Goal: Navigation & Orientation: Find specific page/section

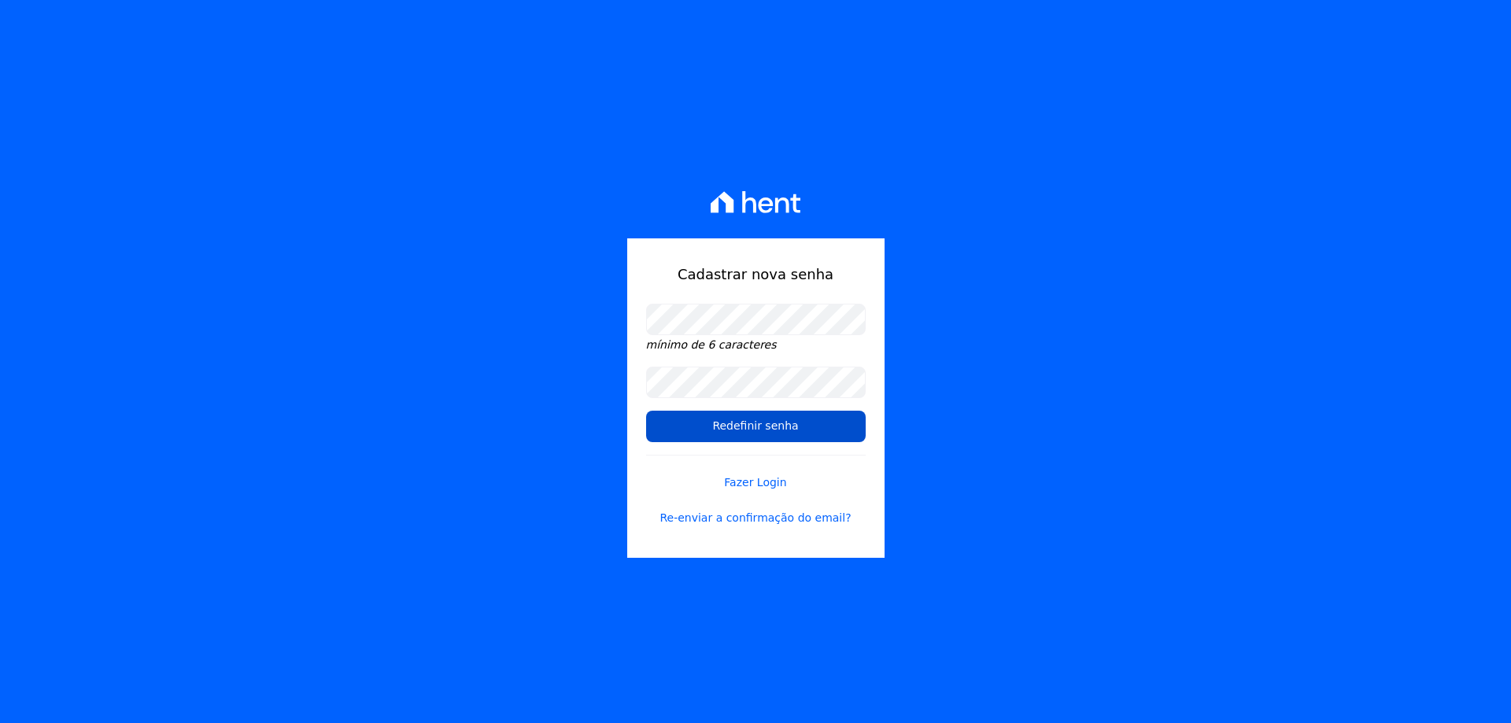
click at [745, 424] on input "Redefinir senha" at bounding box center [756, 426] width 220 height 31
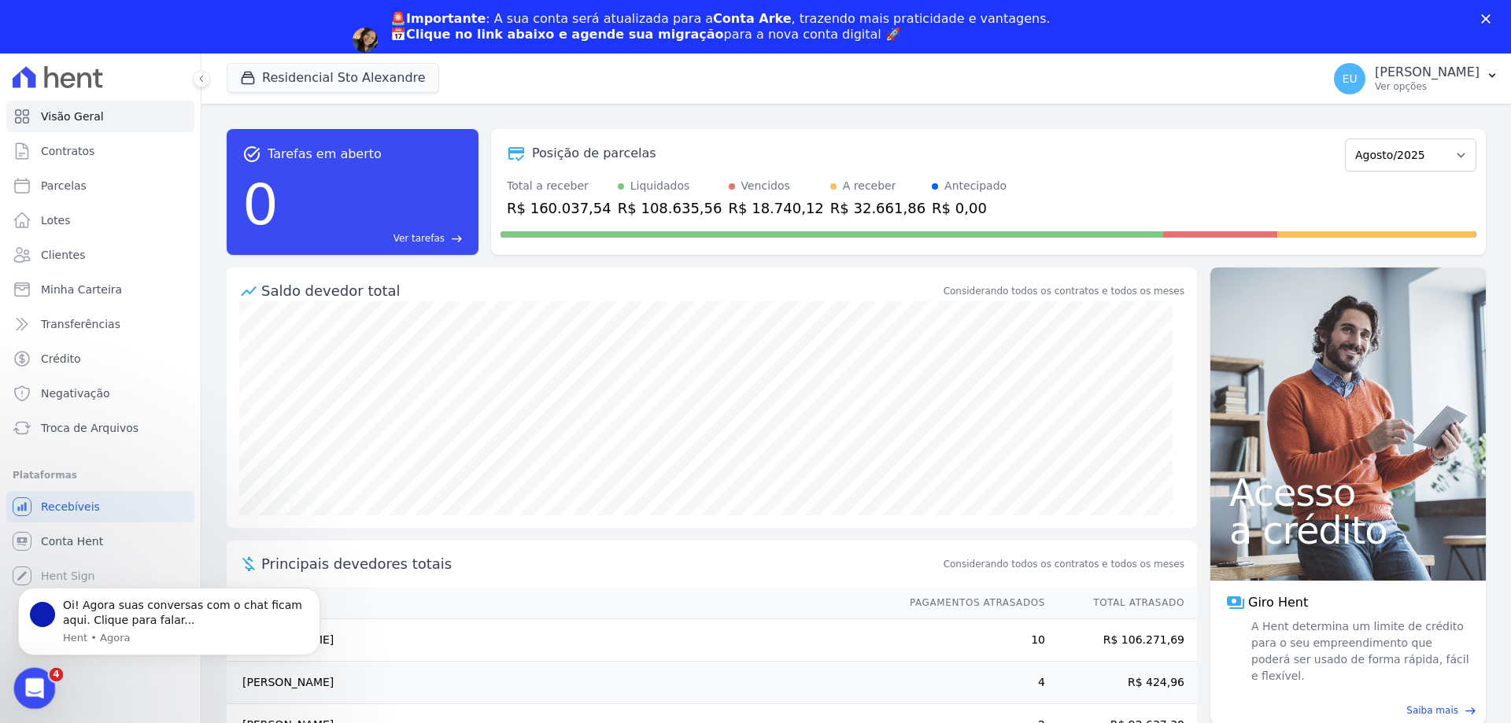
click at [34, 682] on icon "Abertura do Messenger da Intercom" at bounding box center [33, 687] width 26 height 26
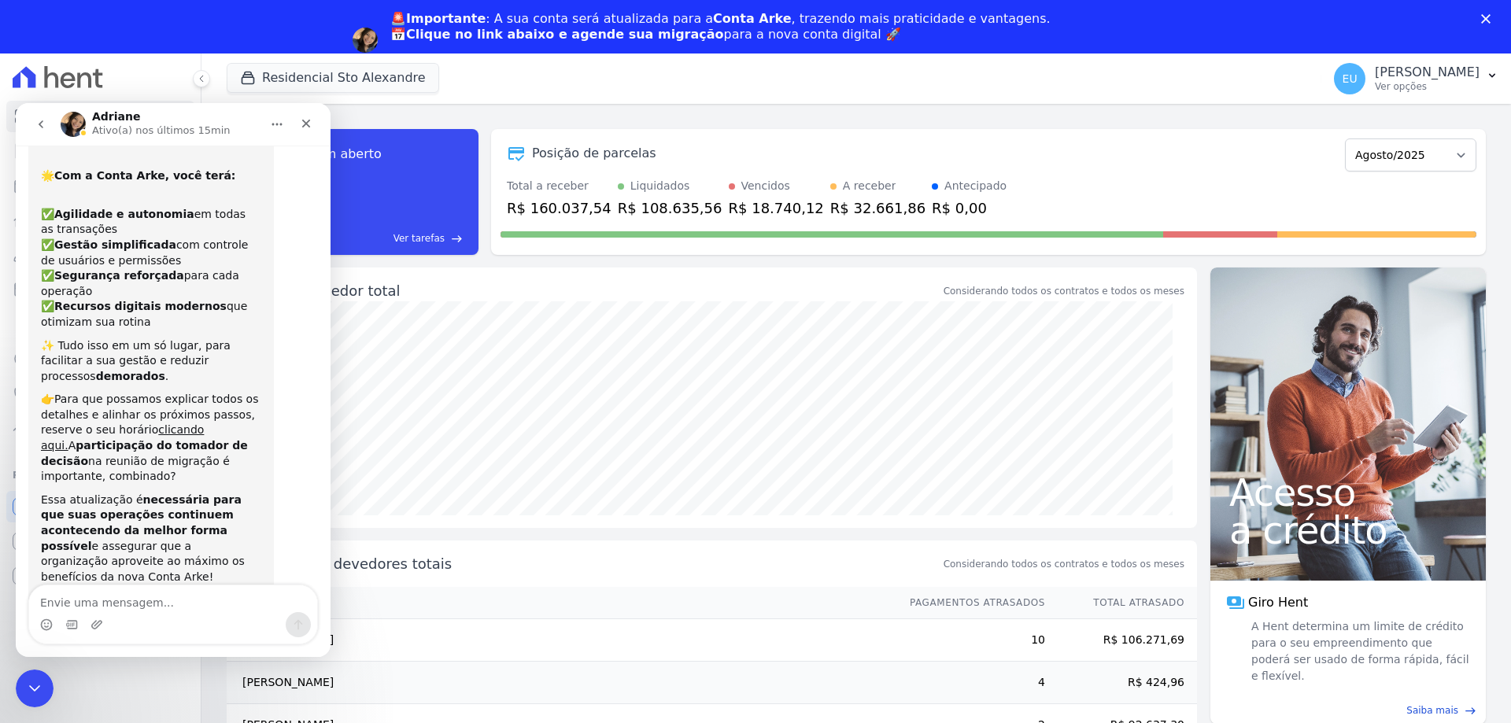
scroll to position [133, 0]
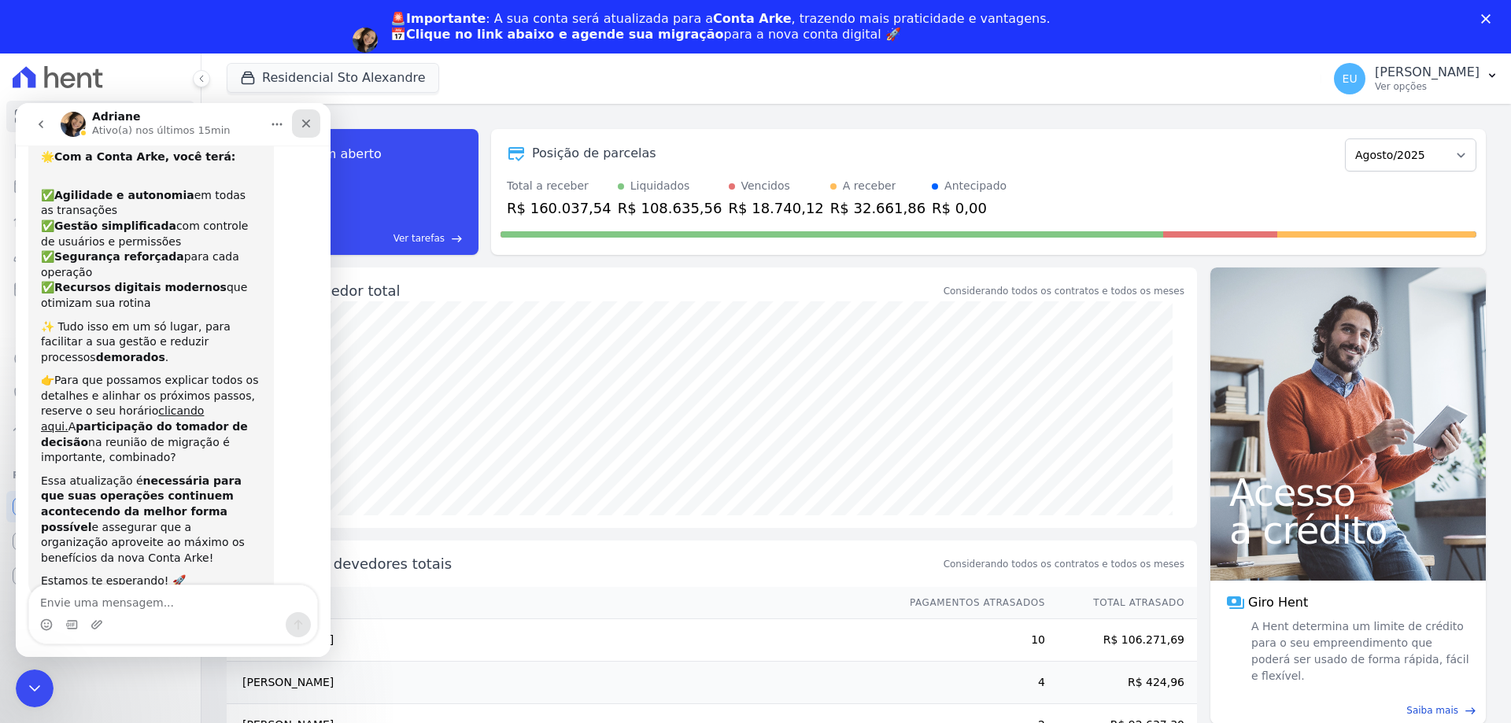
click at [304, 124] on icon "Fechar" at bounding box center [306, 123] width 13 height 13
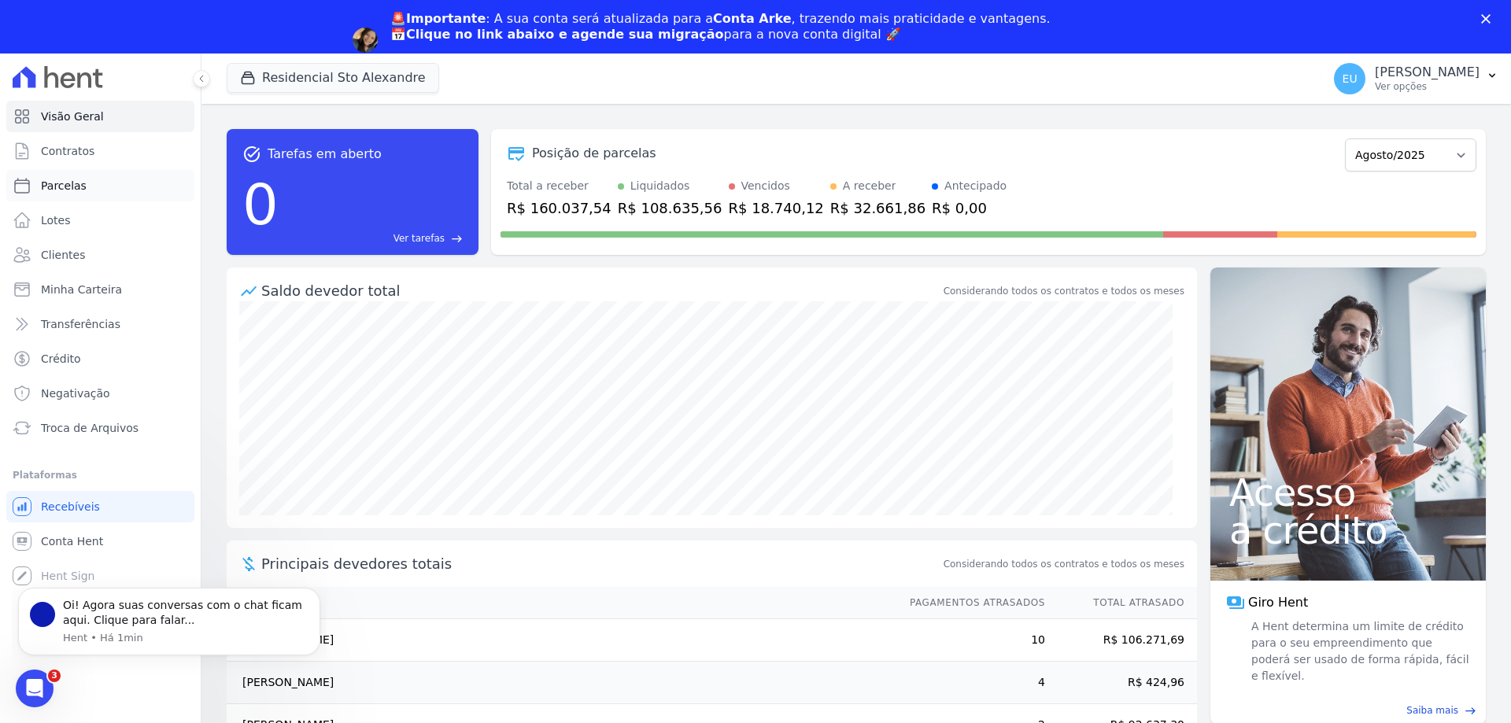
scroll to position [0, 0]
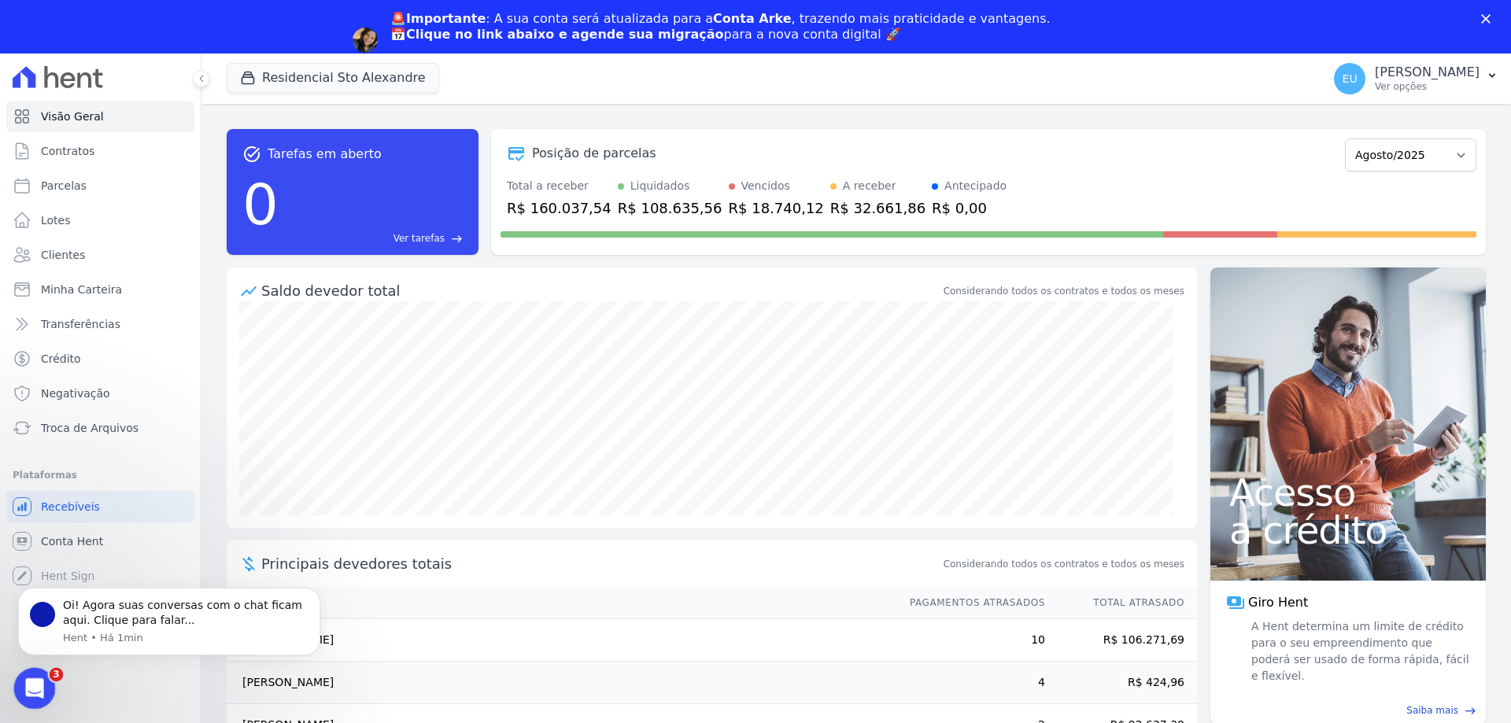
click at [27, 671] on div "Abertura do Messenger da Intercom" at bounding box center [32, 686] width 52 height 52
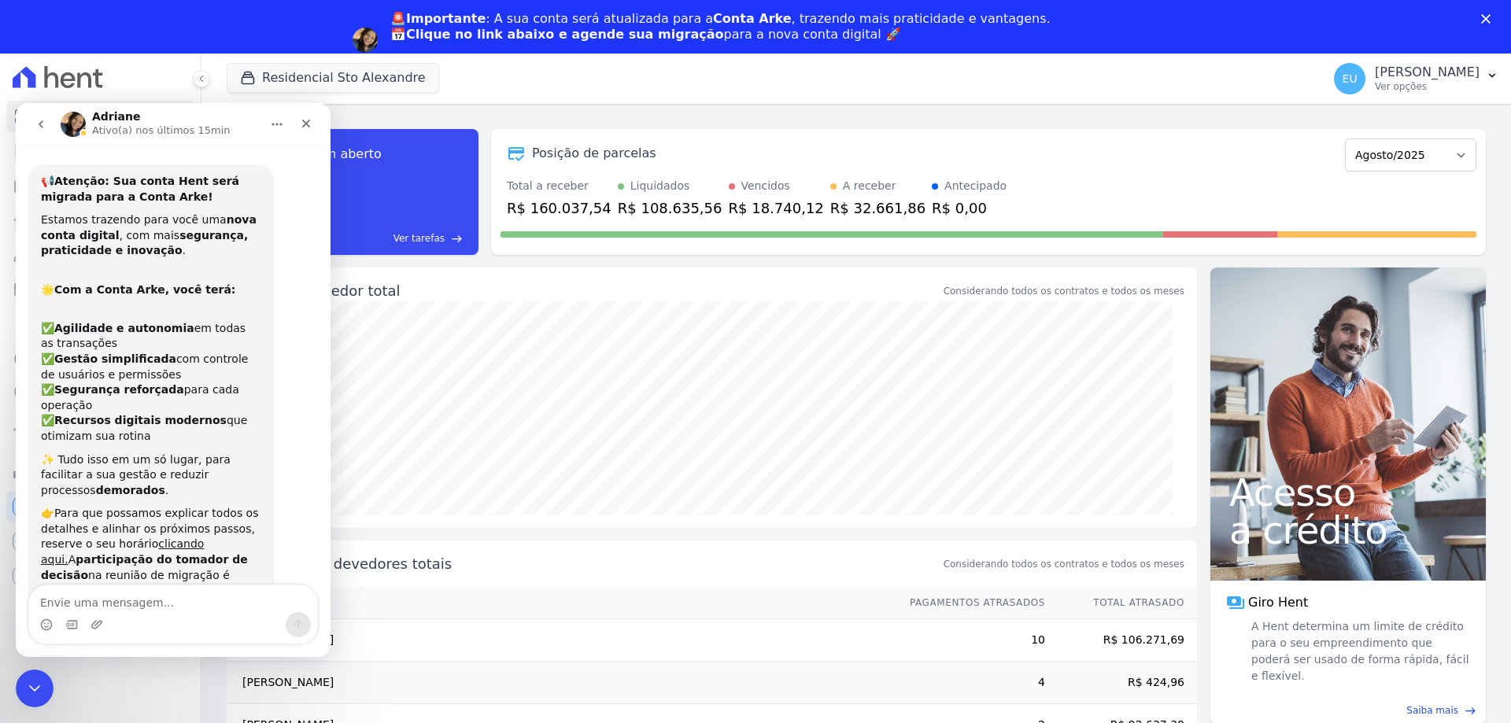
scroll to position [133, 0]
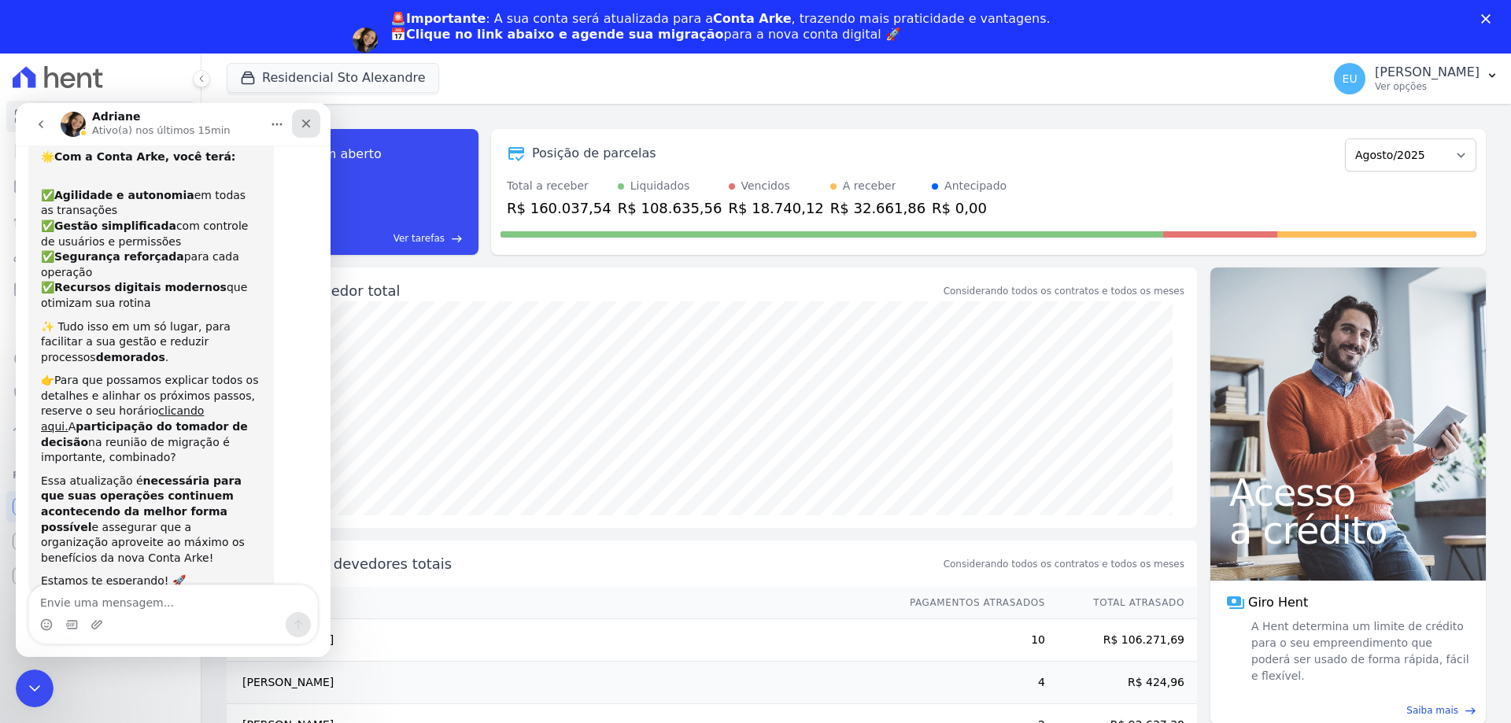
click at [306, 123] on icon "Fechar" at bounding box center [306, 124] width 9 height 9
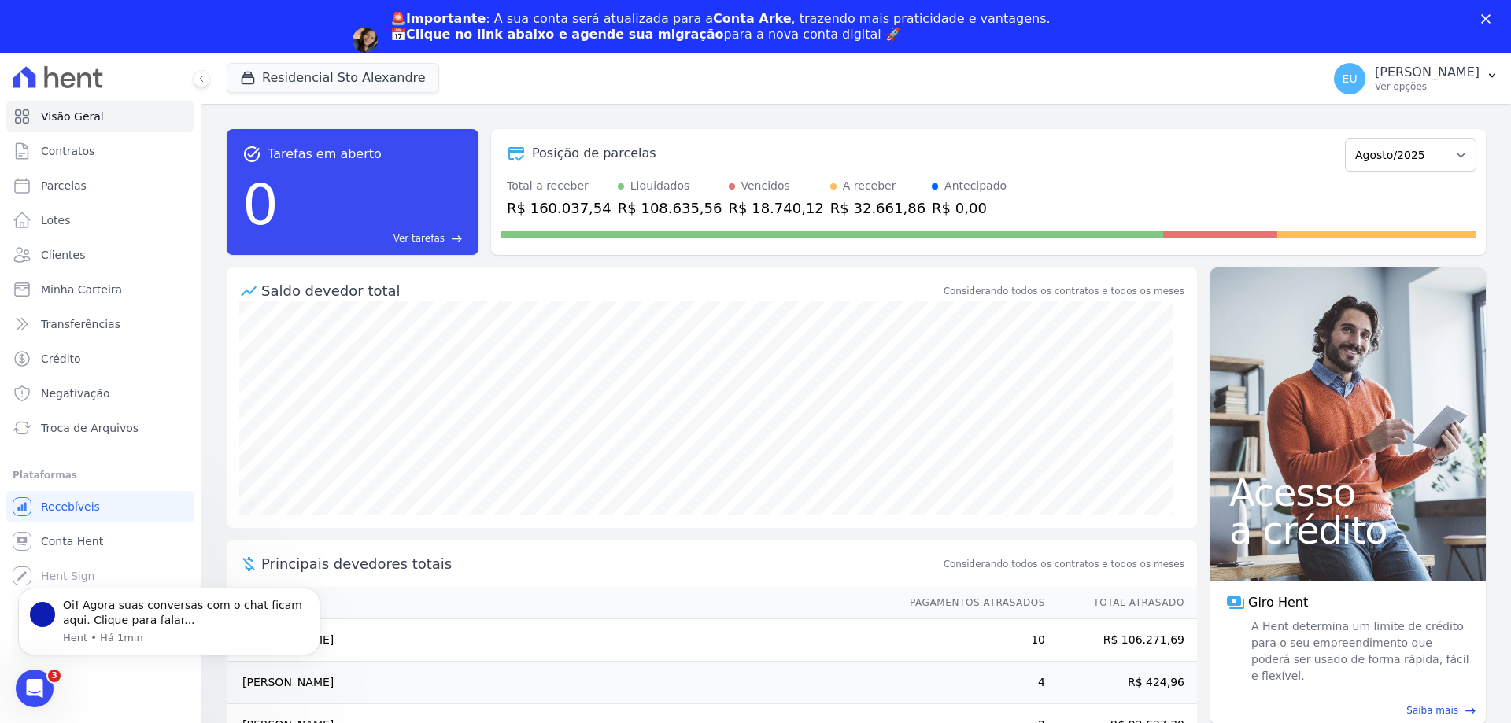
scroll to position [0, 0]
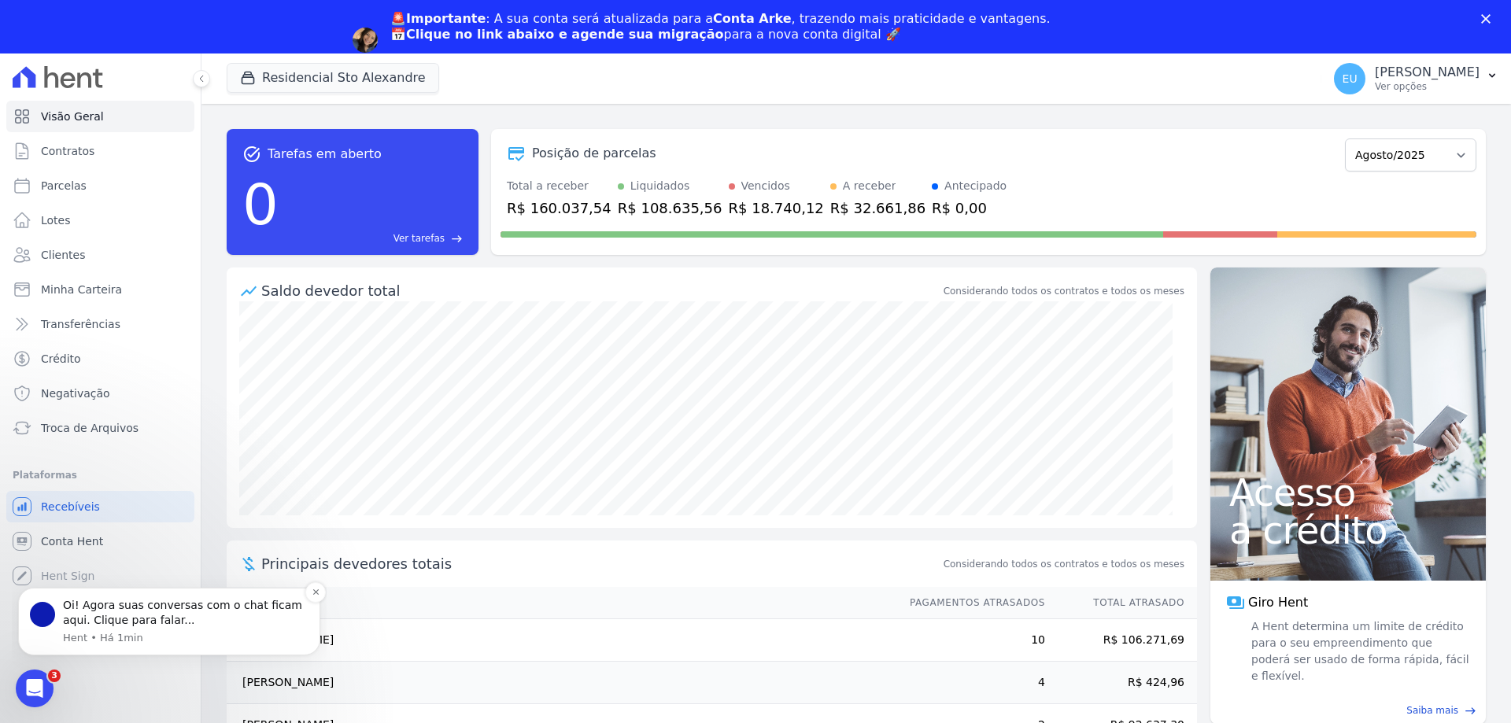
click at [105, 599] on div "Oi! Agora suas conversas com o chat ficam aqui. Clique para falar..." at bounding box center [186, 613] width 246 height 31
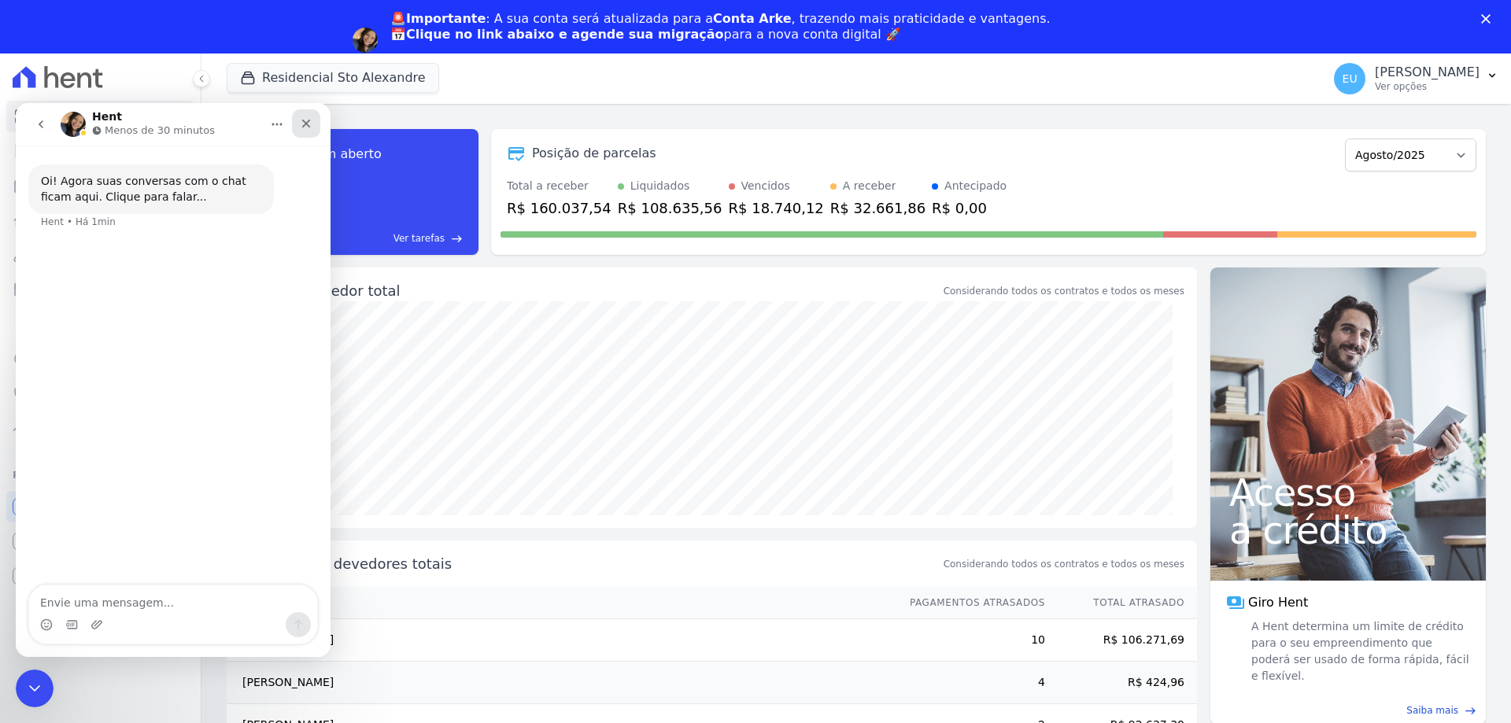
click at [311, 123] on icon "Fechar" at bounding box center [306, 123] width 13 height 13
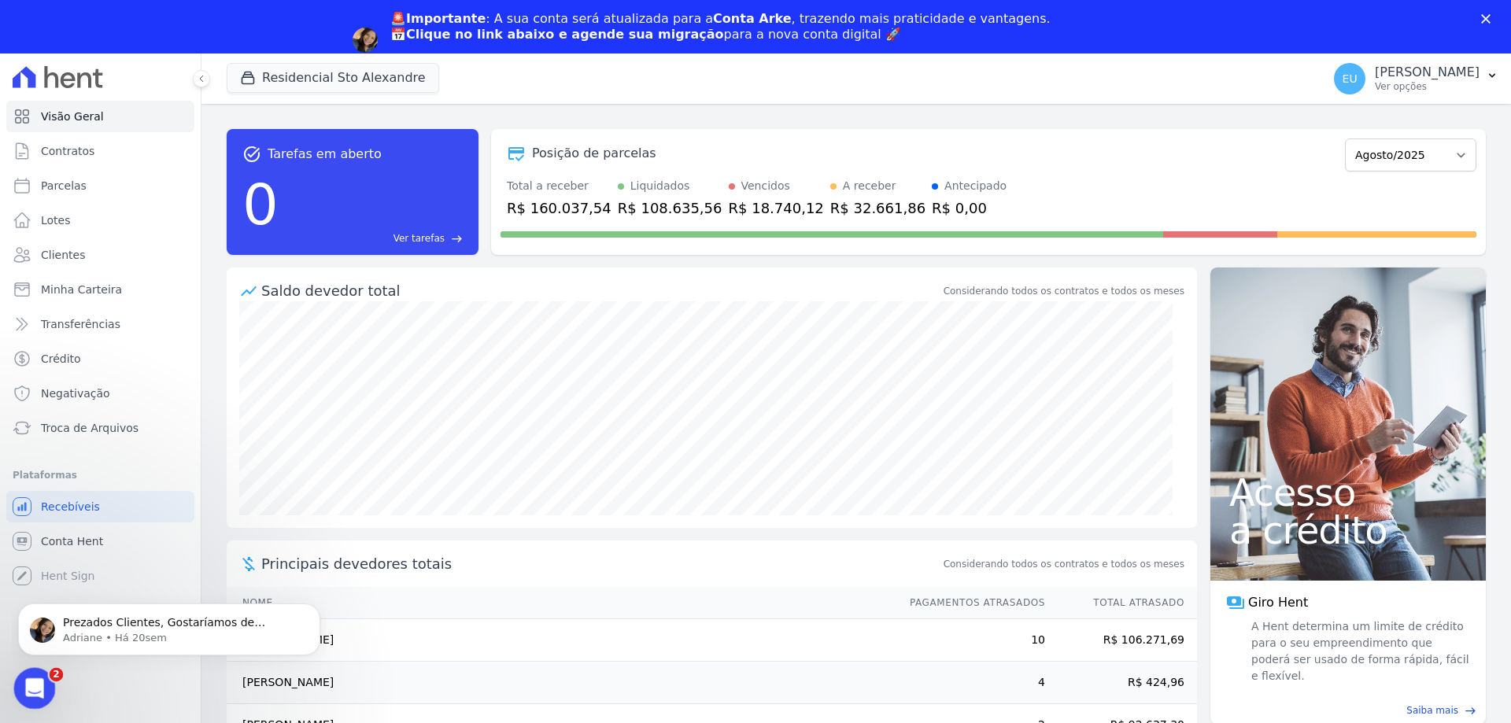
click at [28, 677] on icon "Abertura do Messenger da Intercom" at bounding box center [33, 687] width 26 height 26
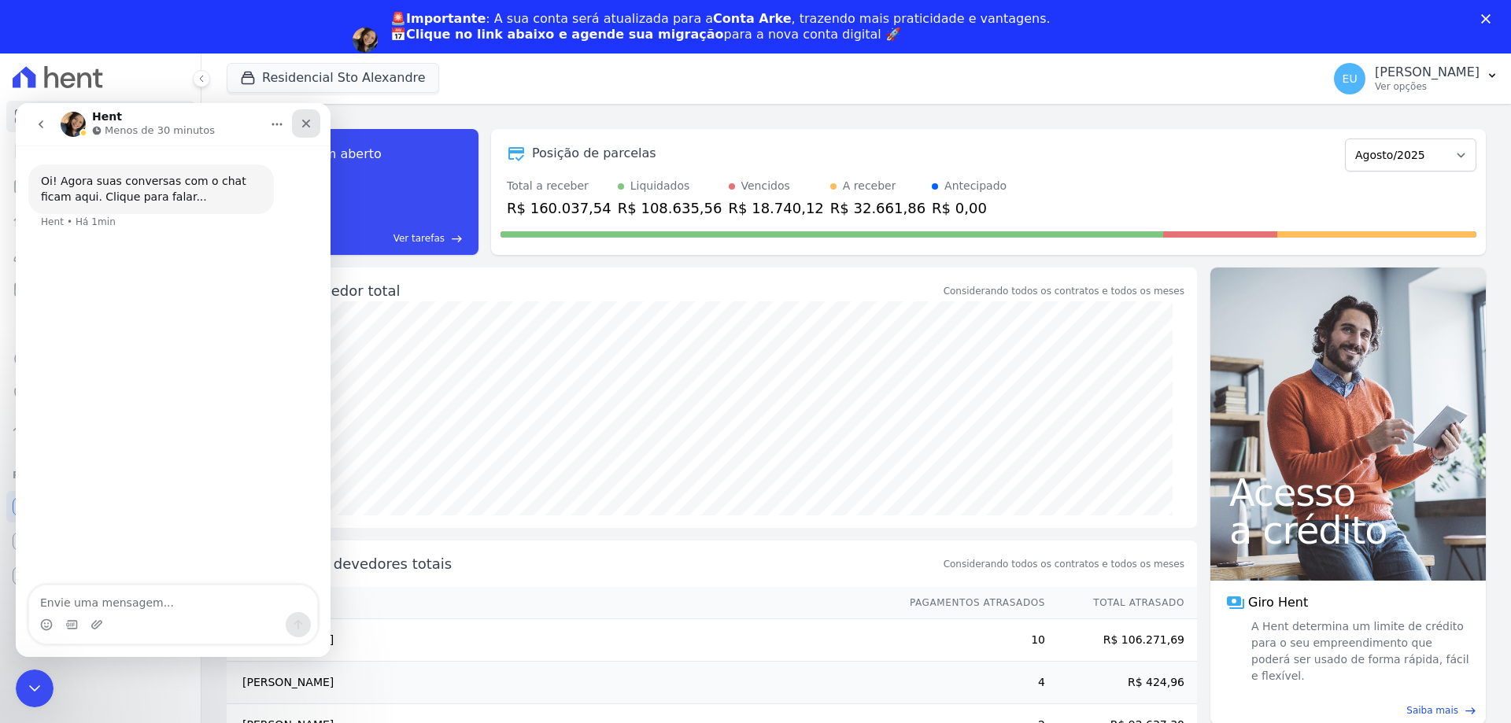
drag, startPoint x: 305, startPoint y: 120, endPoint x: 306, endPoint y: 240, distance: 119.7
click at [305, 120] on icon "Fechar" at bounding box center [306, 123] width 13 height 13
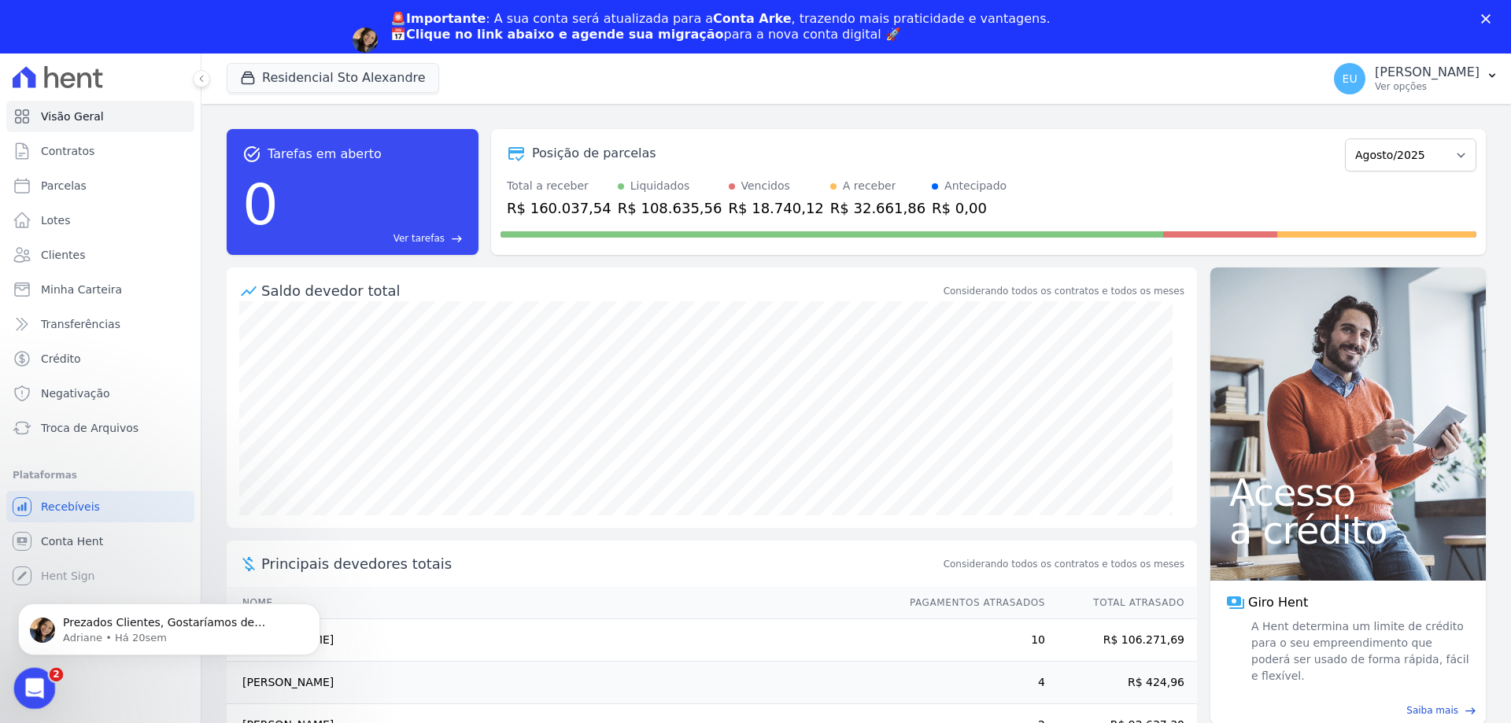
click at [28, 683] on icon "Abertura do Messenger da Intercom" at bounding box center [33, 687] width 26 height 26
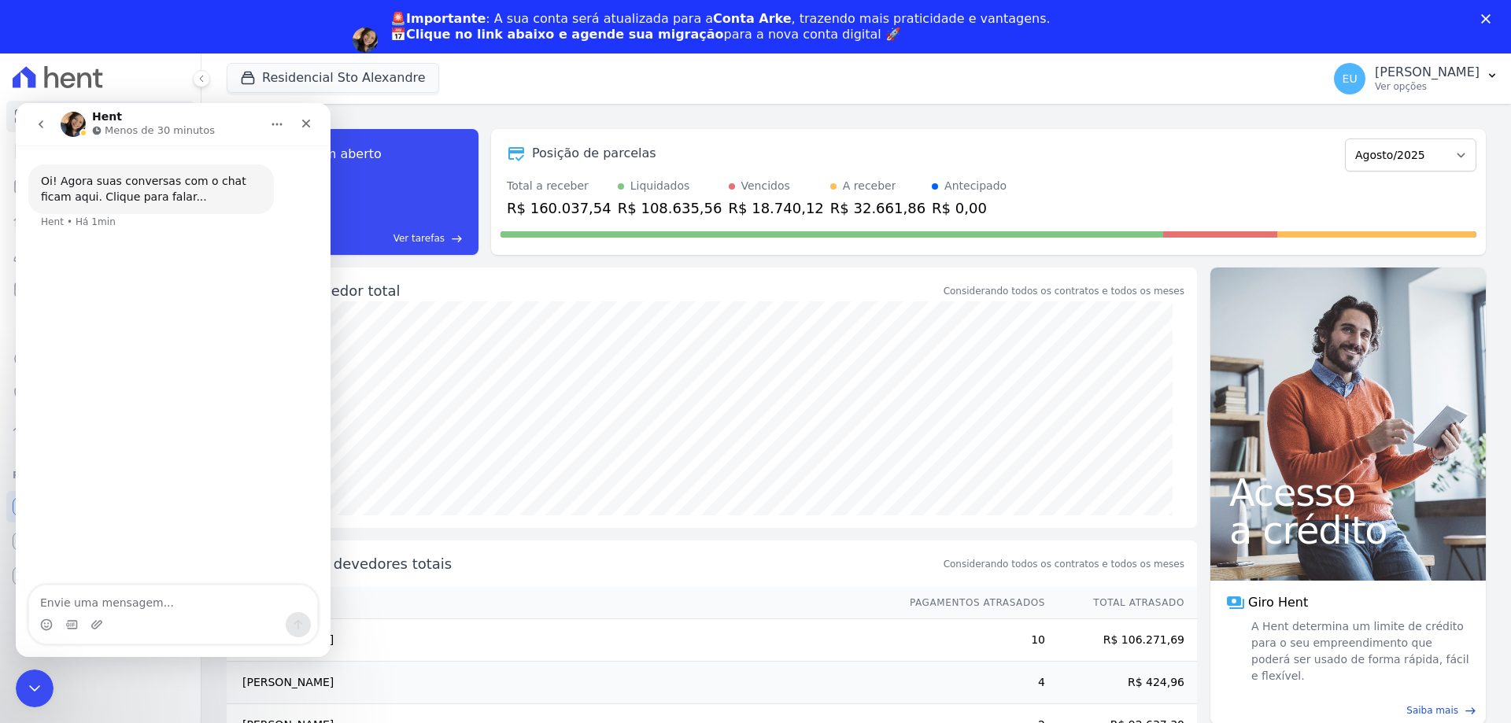
click at [272, 128] on icon "Início" at bounding box center [277, 124] width 13 height 13
click at [308, 123] on icon "Fechar" at bounding box center [306, 124] width 9 height 9
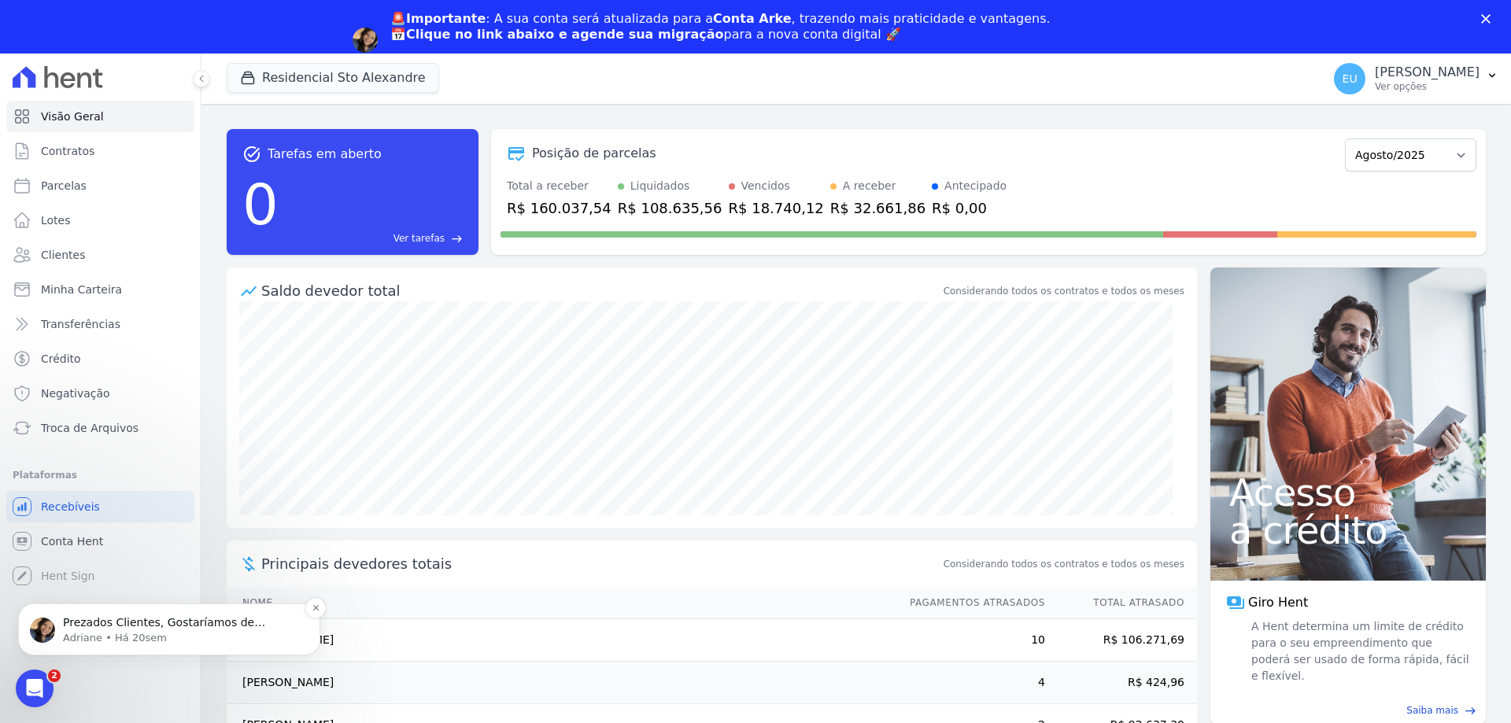
click at [135, 622] on p "Prezados Clientes, Gostaríamos de informar que estamos enfrentando falhas nas t…" at bounding box center [182, 624] width 238 height 16
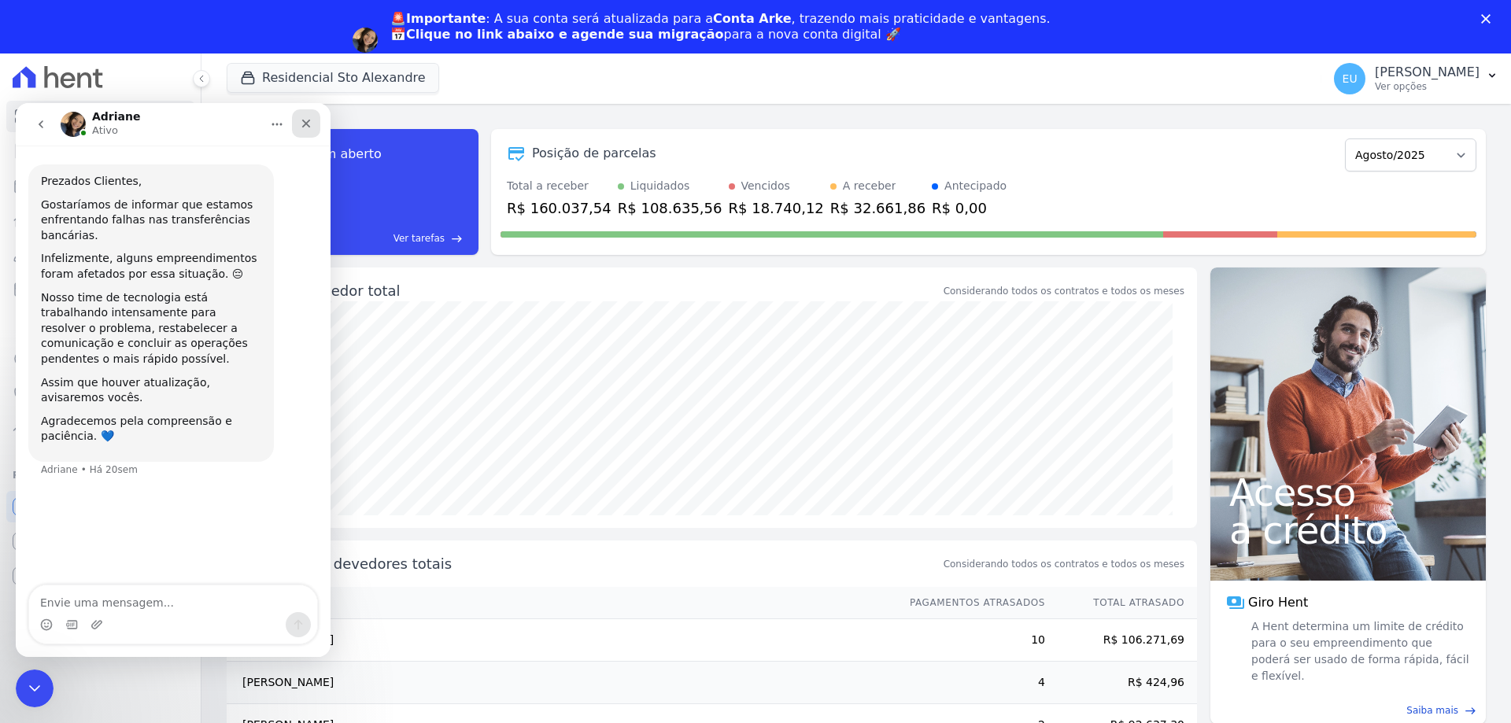
drag, startPoint x: 305, startPoint y: 119, endPoint x: 320, endPoint y: 254, distance: 136.1
click at [305, 119] on icon "Fechar" at bounding box center [306, 123] width 13 height 13
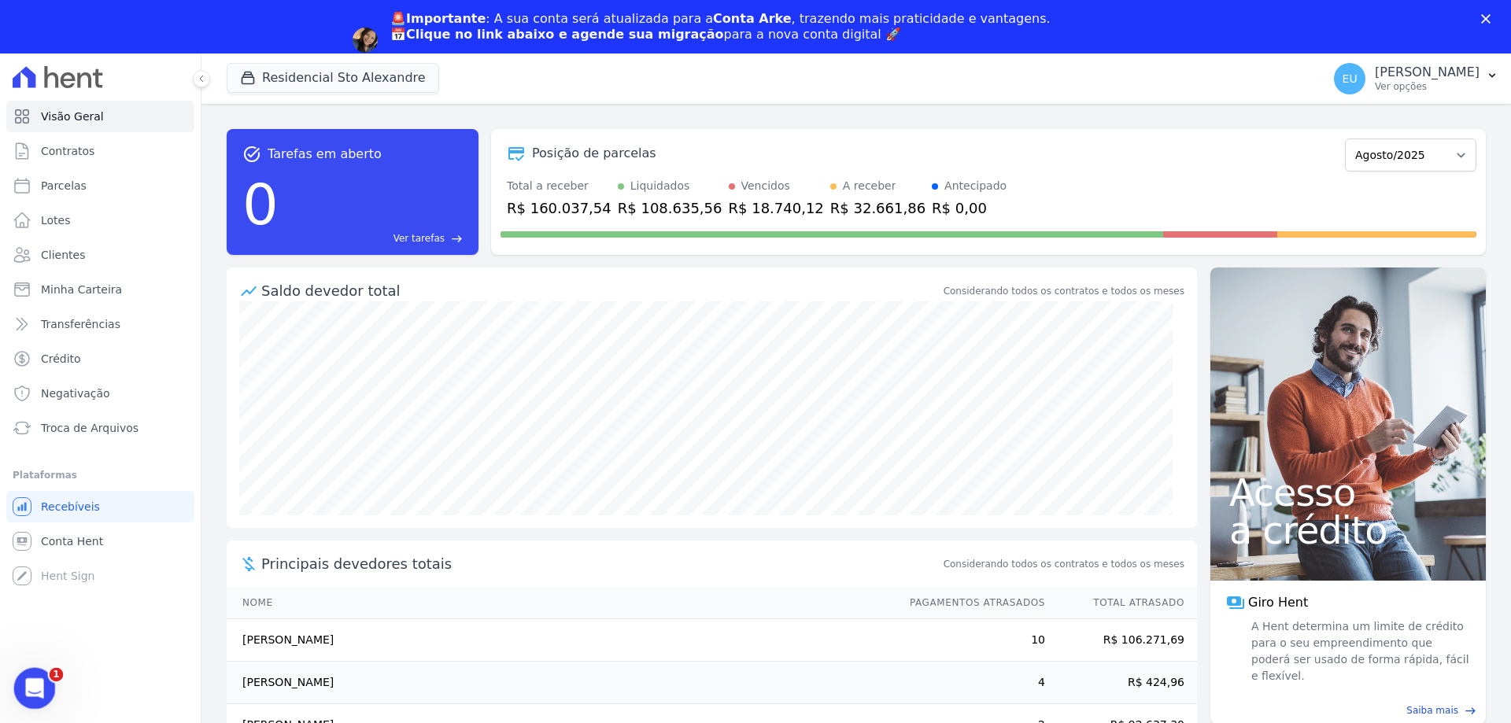
click at [28, 680] on icon "Abertura do Messenger da Intercom" at bounding box center [33, 687] width 26 height 26
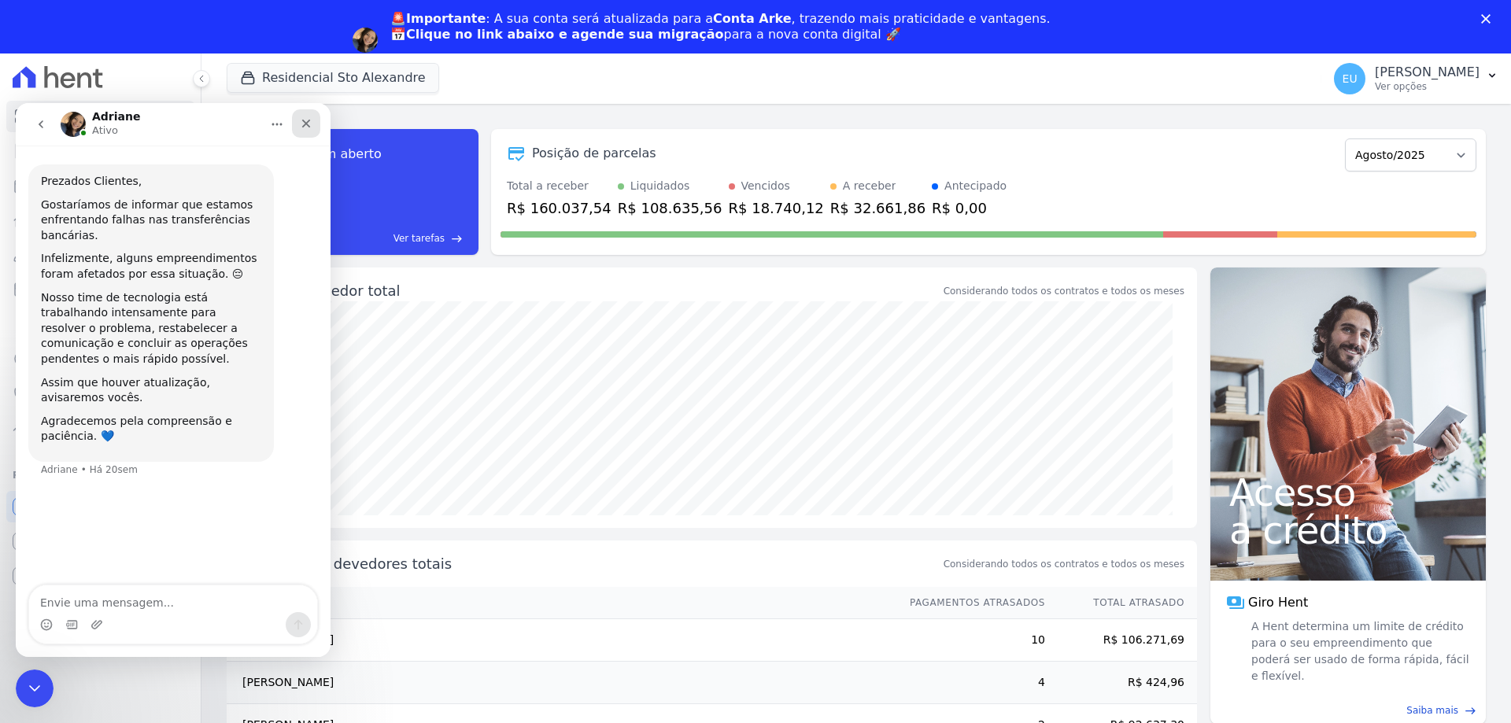
drag, startPoint x: 335, startPoint y: 224, endPoint x: 309, endPoint y: 121, distance: 106.3
click at [309, 121] on icon "Fechar" at bounding box center [306, 124] width 9 height 9
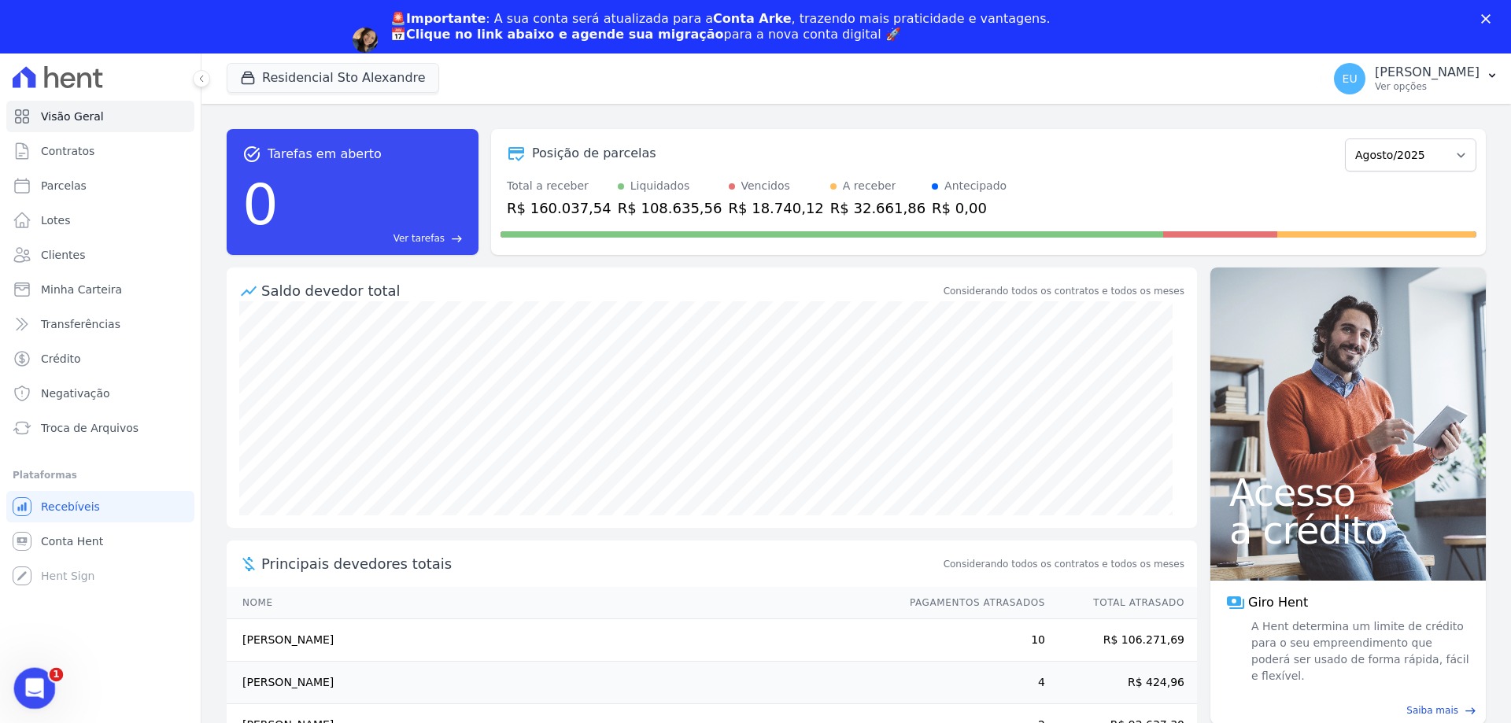
click at [49, 689] on div "Abertura do Messenger da Intercom" at bounding box center [32, 686] width 52 height 52
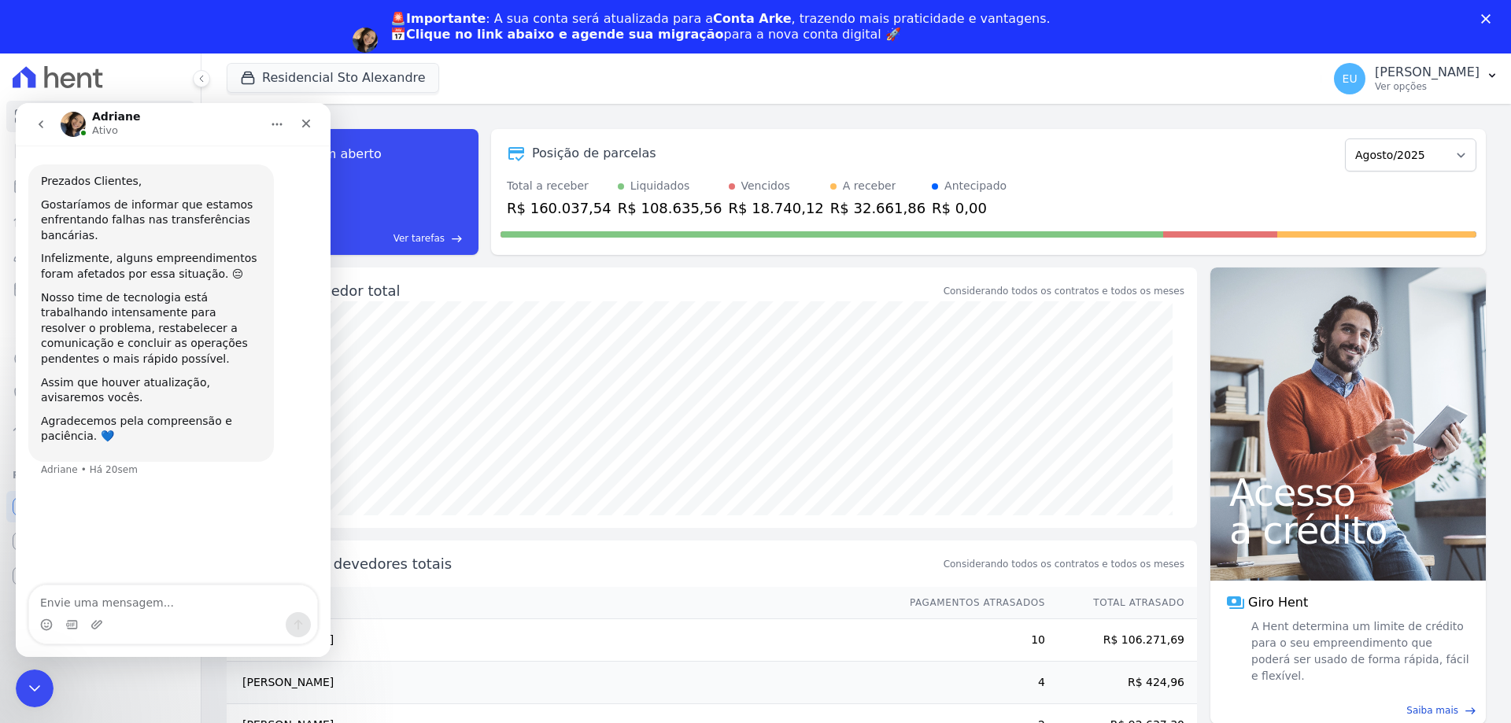
click at [276, 121] on icon "Início" at bounding box center [277, 124] width 13 height 13
click at [303, 120] on icon "Fechar" at bounding box center [306, 124] width 9 height 9
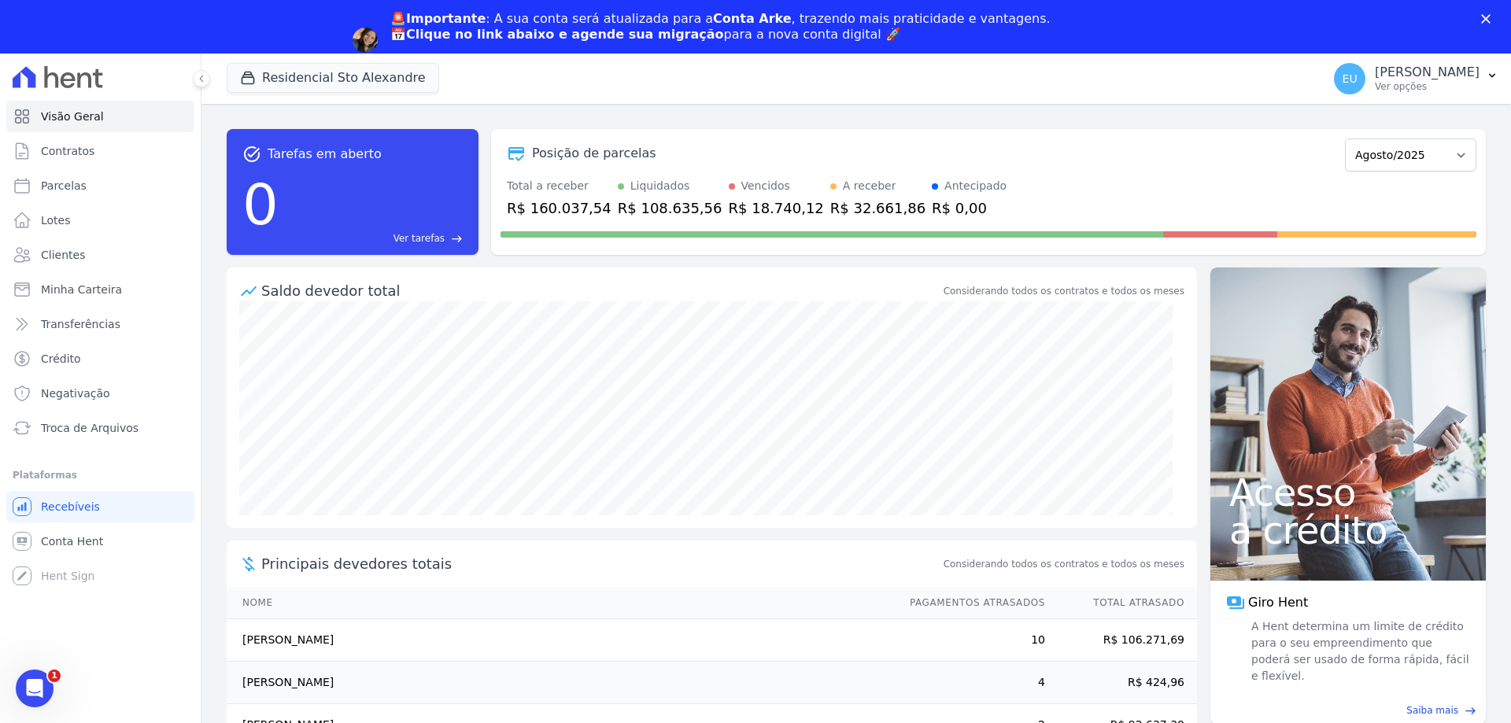
click at [175, 623] on div "Visão Geral Contratos [GEOGRAPHIC_DATA] Lotes Clientes Minha Carteira Transferê…" at bounding box center [100, 415] width 201 height 723
click at [1493, 73] on icon "button" at bounding box center [1492, 75] width 13 height 13
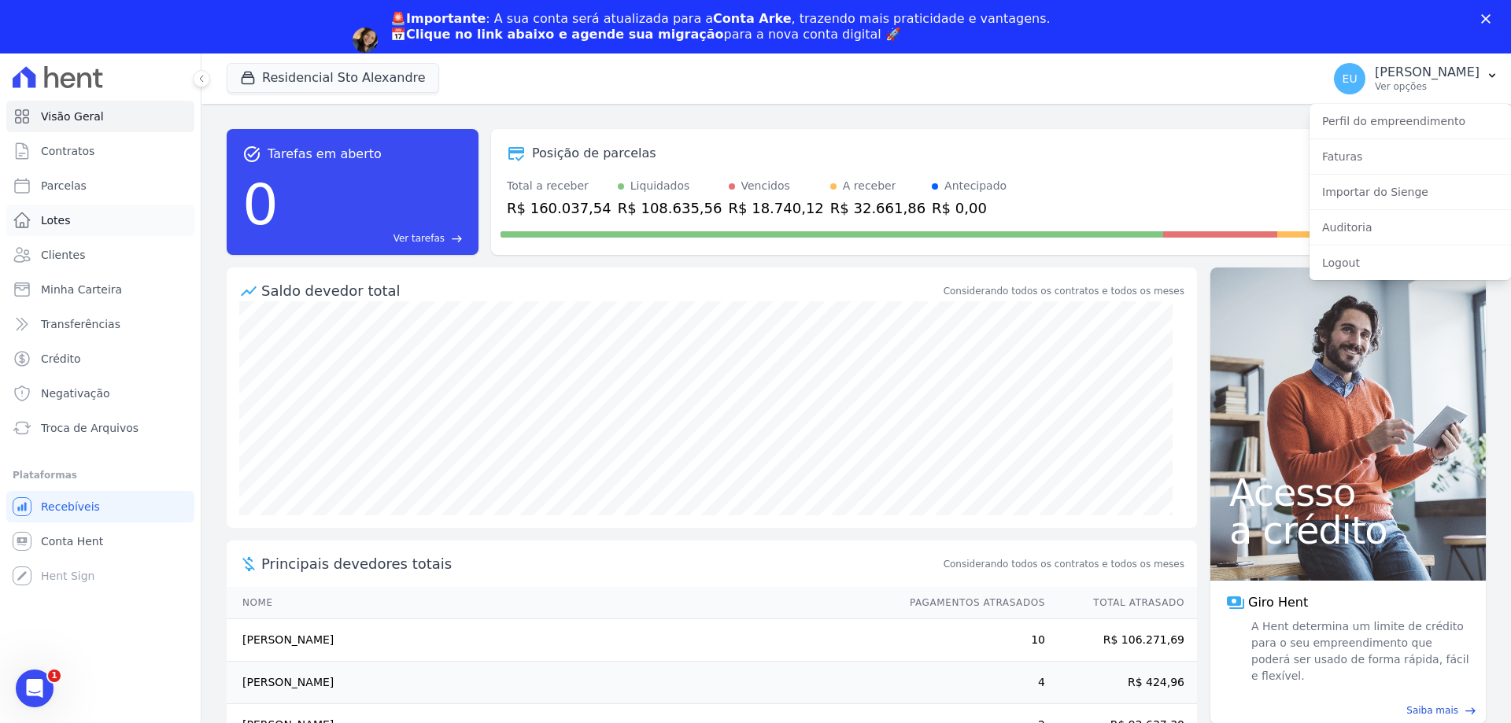
click at [60, 219] on span "Lotes" at bounding box center [56, 221] width 30 height 16
